Goal: Navigation & Orientation: Find specific page/section

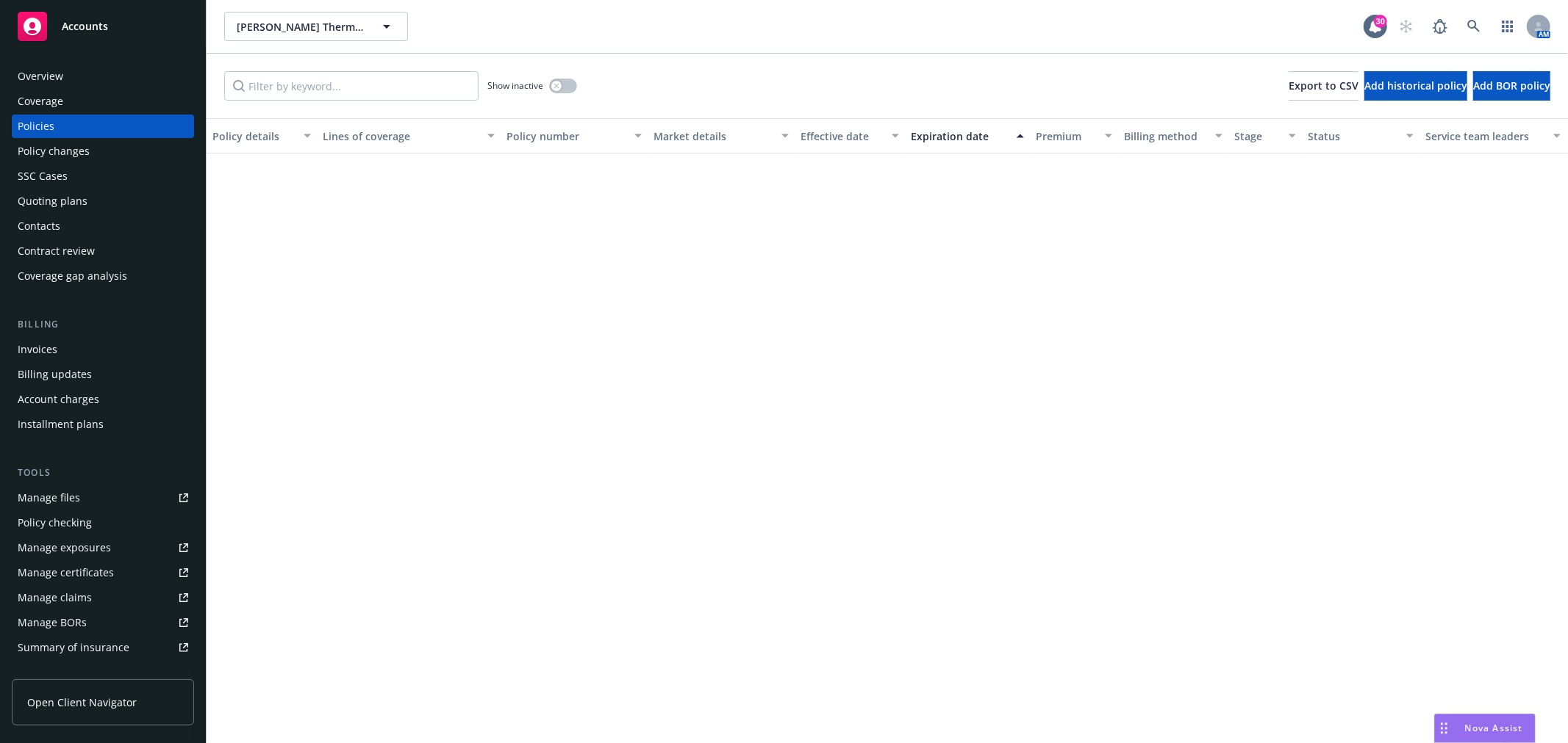
scroll to position [652, 0]
